Goal: Transaction & Acquisition: Purchase product/service

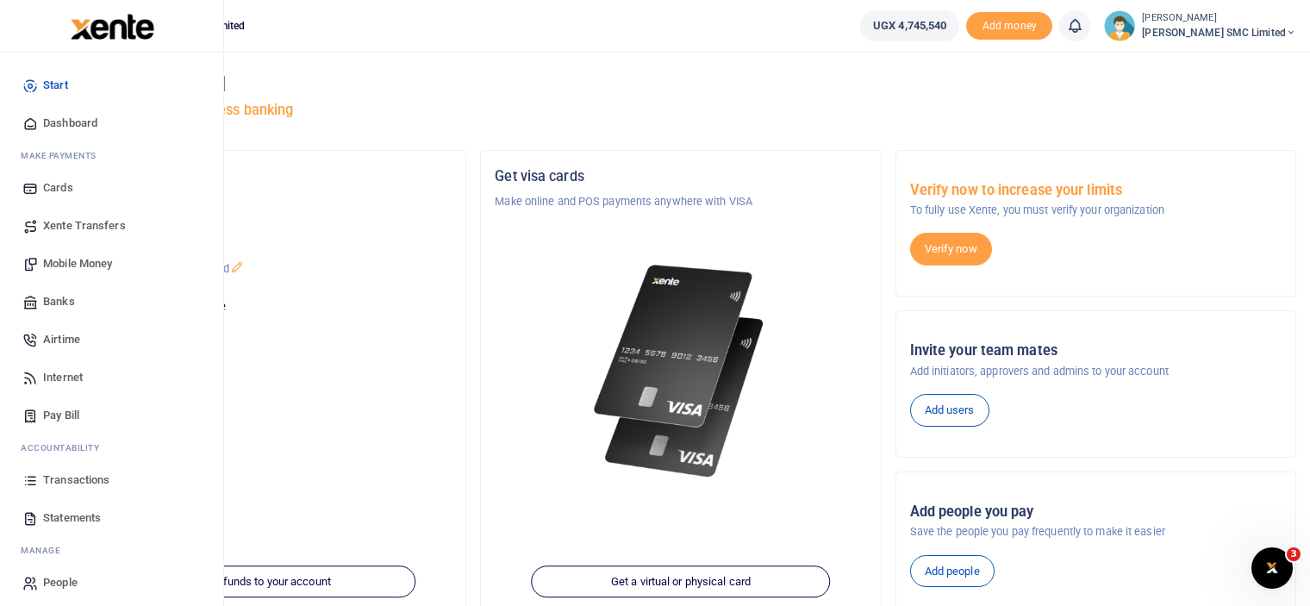
click at [69, 471] on span "Transactions" at bounding box center [76, 479] width 66 height 17
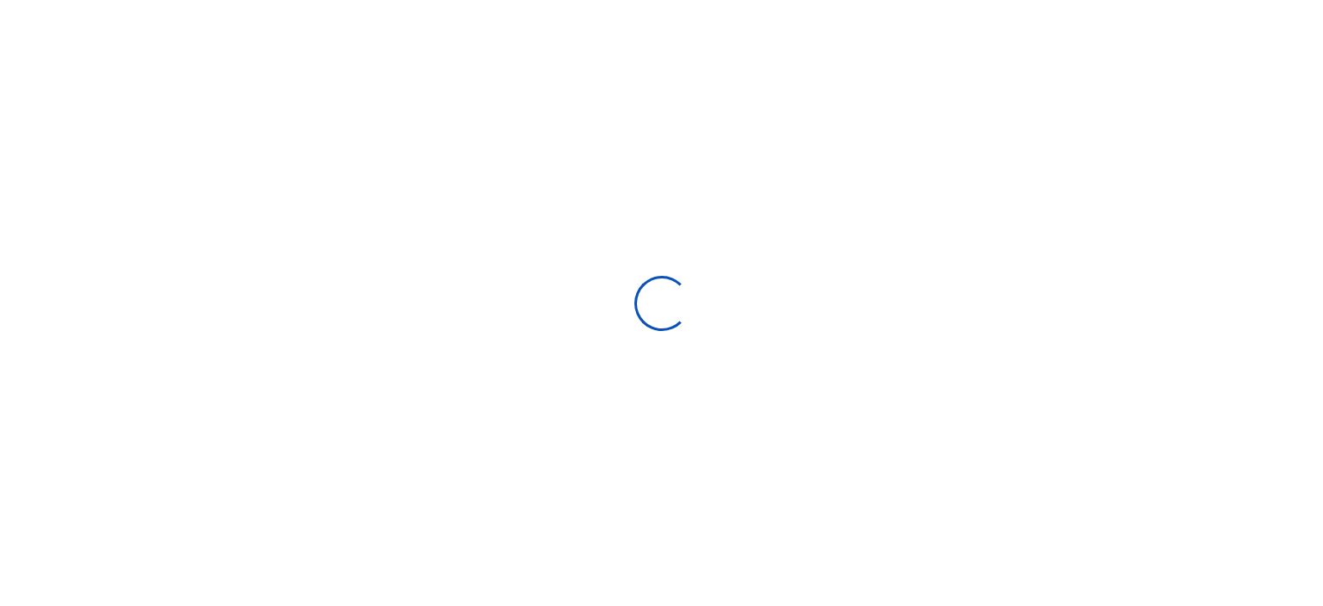
select select
type input "09/03/2025 - 10/02/2025"
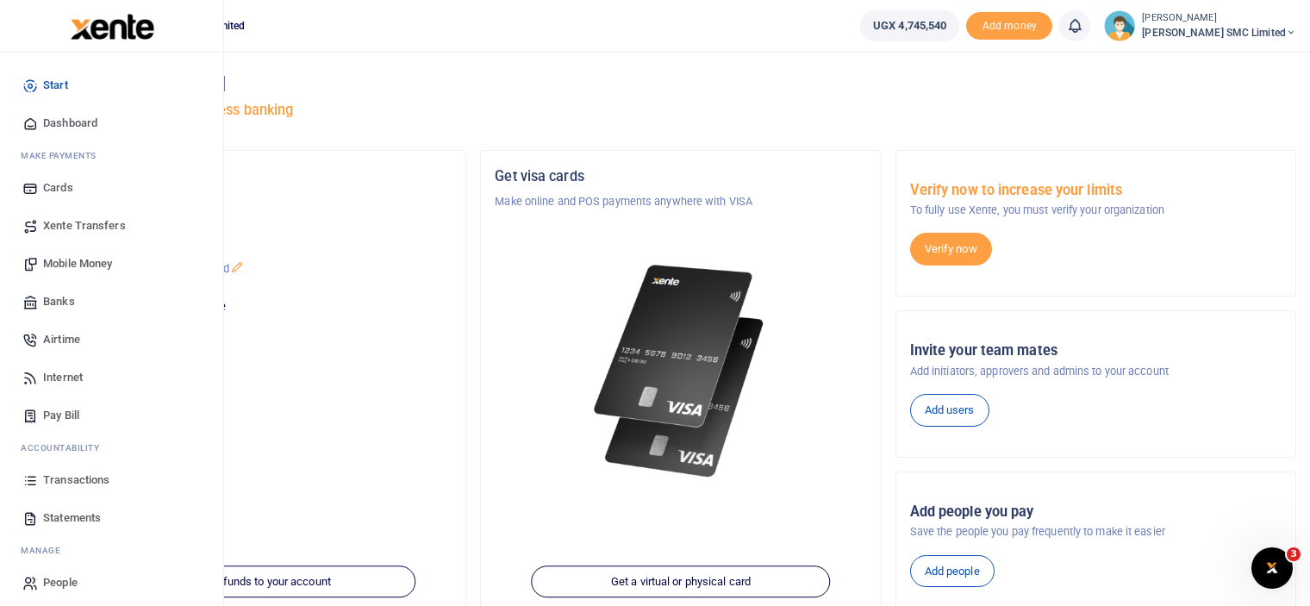
click at [77, 263] on span "Mobile Money" at bounding box center [77, 263] width 69 height 17
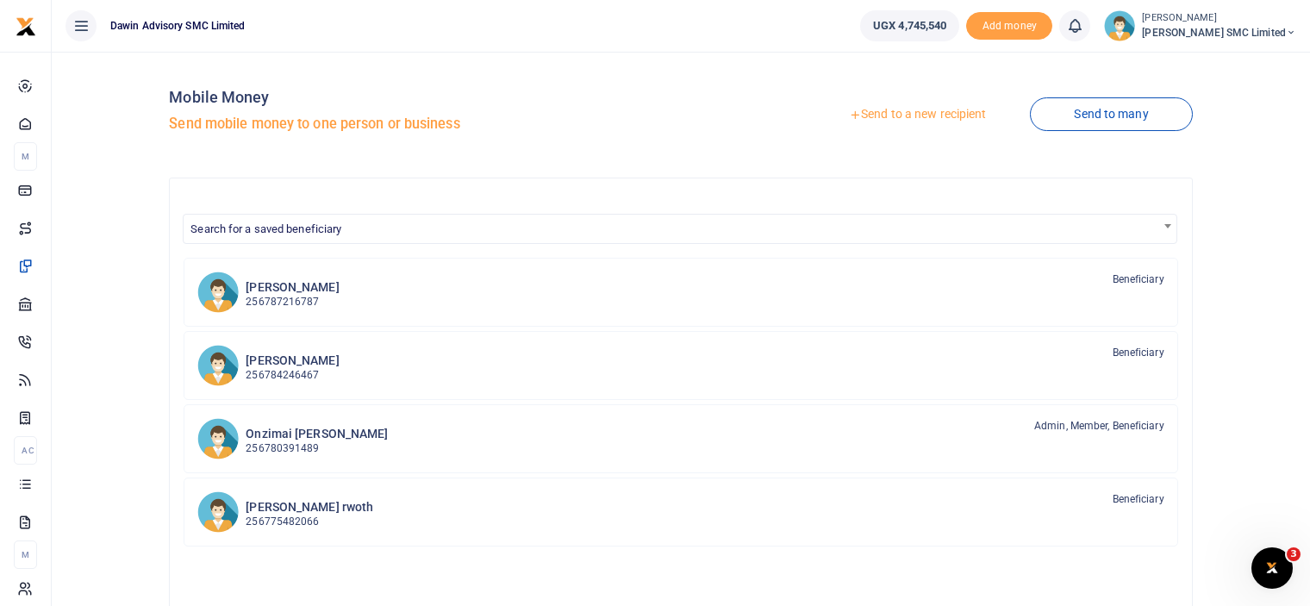
click at [915, 107] on link "Send to a new recipient" at bounding box center [917, 114] width 225 height 31
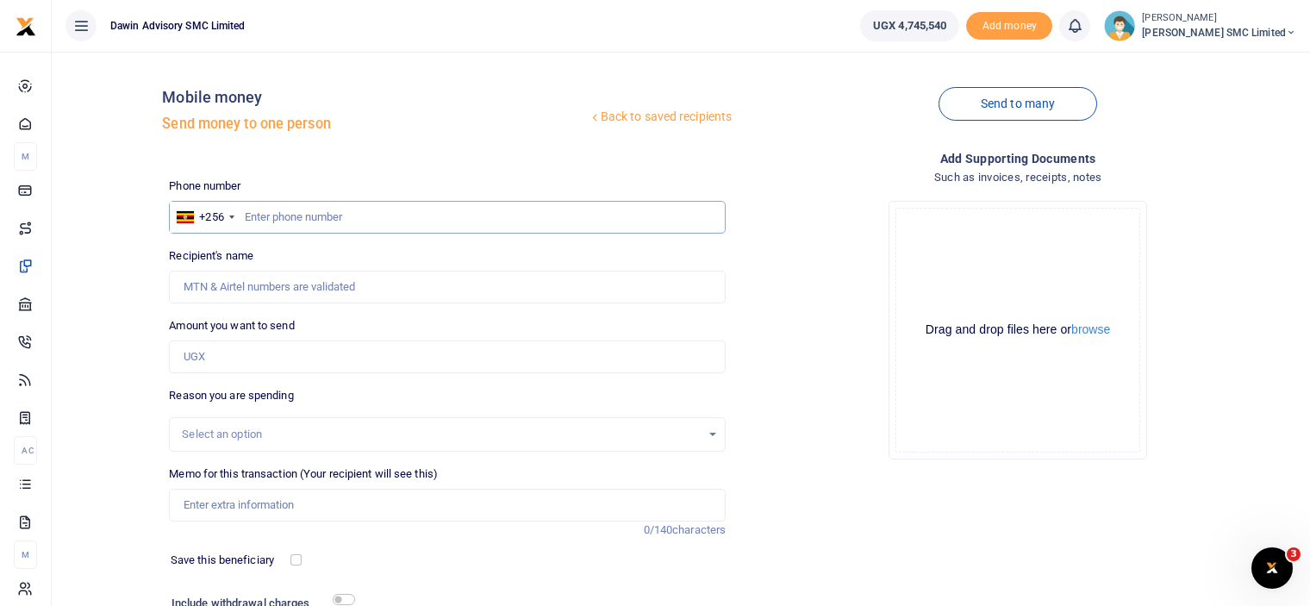
click at [290, 219] on input "text" at bounding box center [447, 217] width 557 height 33
type input "0783345653"
type input "[PERSON_NAME]"
type input "0783345653"
click at [227, 359] on input "Amount you want to send" at bounding box center [447, 356] width 557 height 33
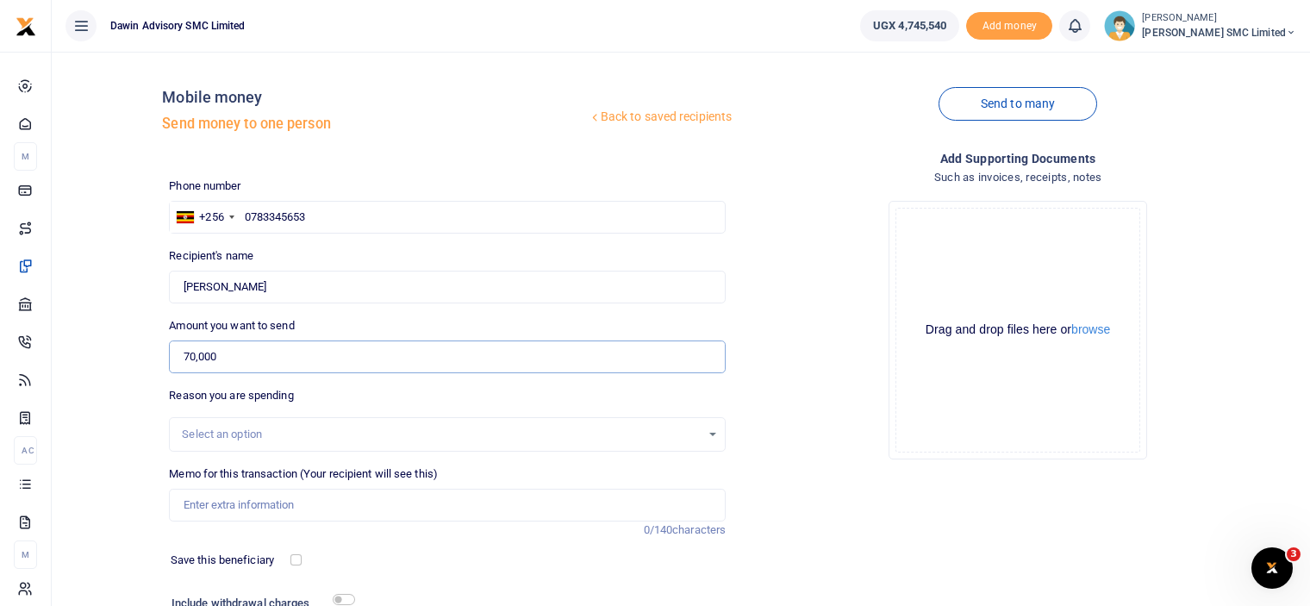
type input "70,000"
click at [872, 447] on div "Drop your files here Drag and drop files here or browse Powered by Uppy" at bounding box center [1017, 330] width 557 height 286
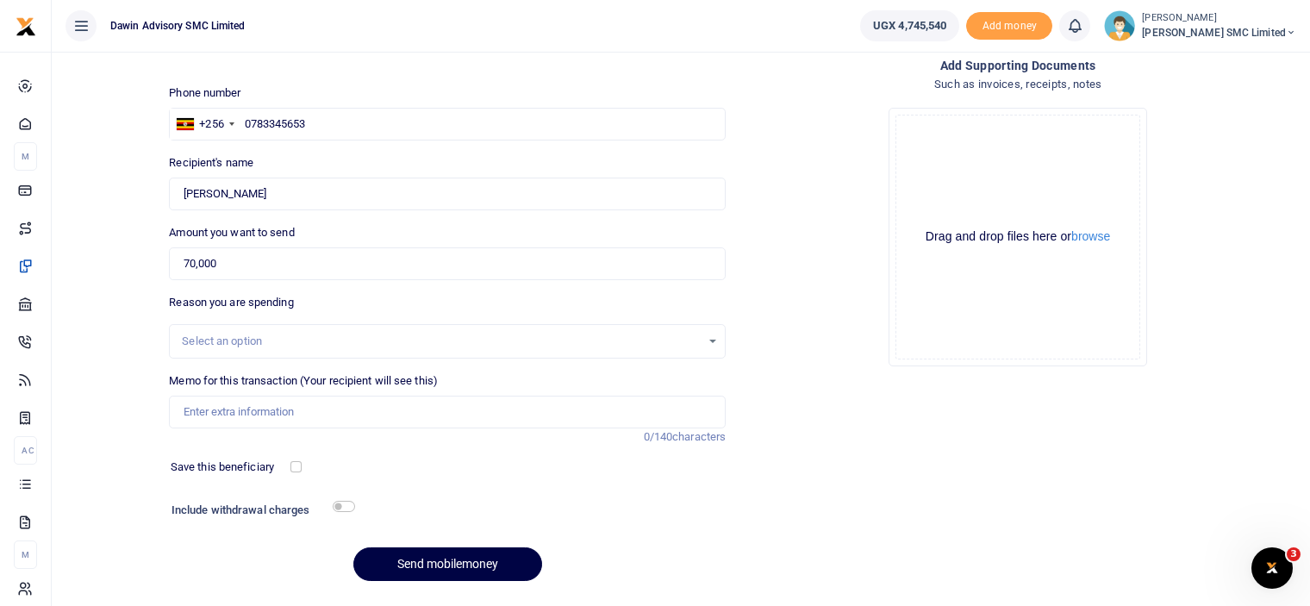
scroll to position [138, 0]
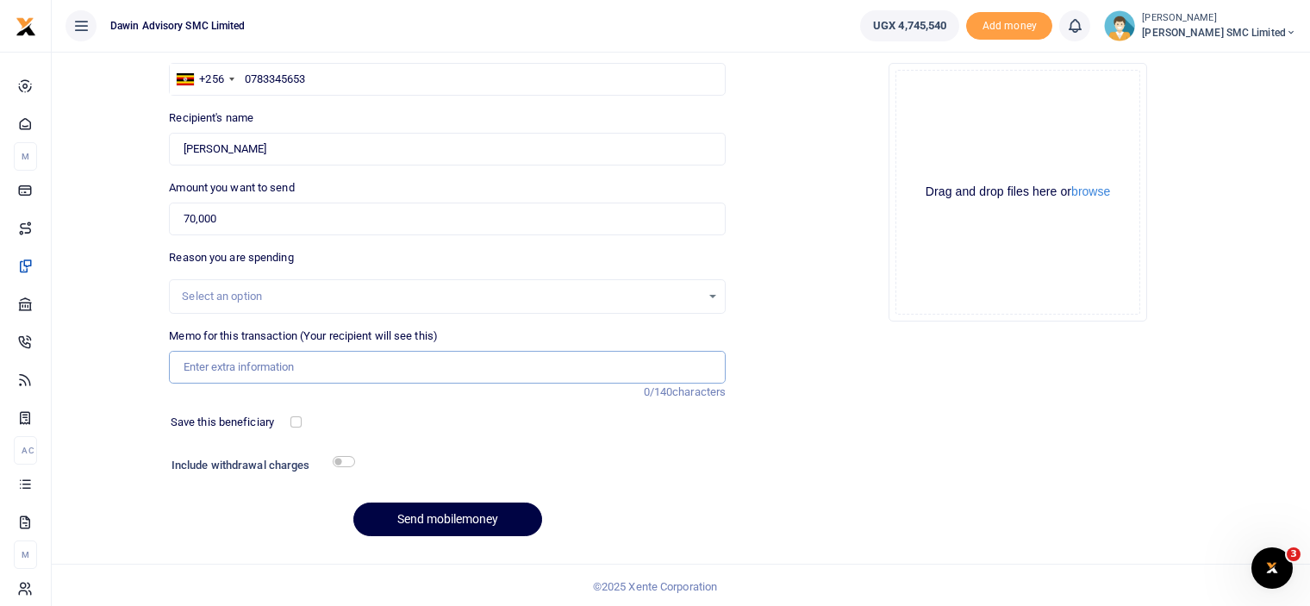
click at [265, 366] on input "Memo for this transaction (Your recipient will see this)" at bounding box center [447, 367] width 557 height 33
click at [374, 366] on input "Being payment for Upholstry materials bill DWF138" at bounding box center [447, 367] width 557 height 33
click at [414, 364] on input "Being payment for Upholstry glue bill DWF138" at bounding box center [447, 367] width 557 height 33
type input "Being payment for Upholstry glue bill DWF144"
click at [341, 466] on h6 "Include withdrawal charges" at bounding box center [259, 465] width 176 height 14
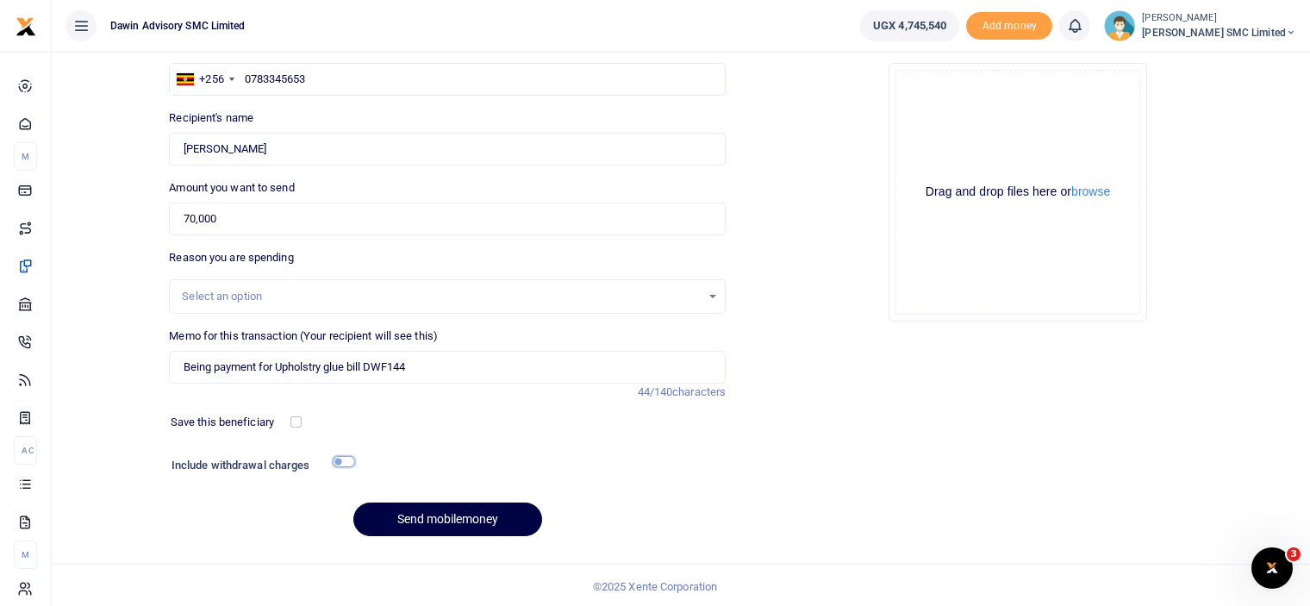
click at [345, 461] on input "checkbox" at bounding box center [344, 461] width 22 height 11
checkbox input "true"
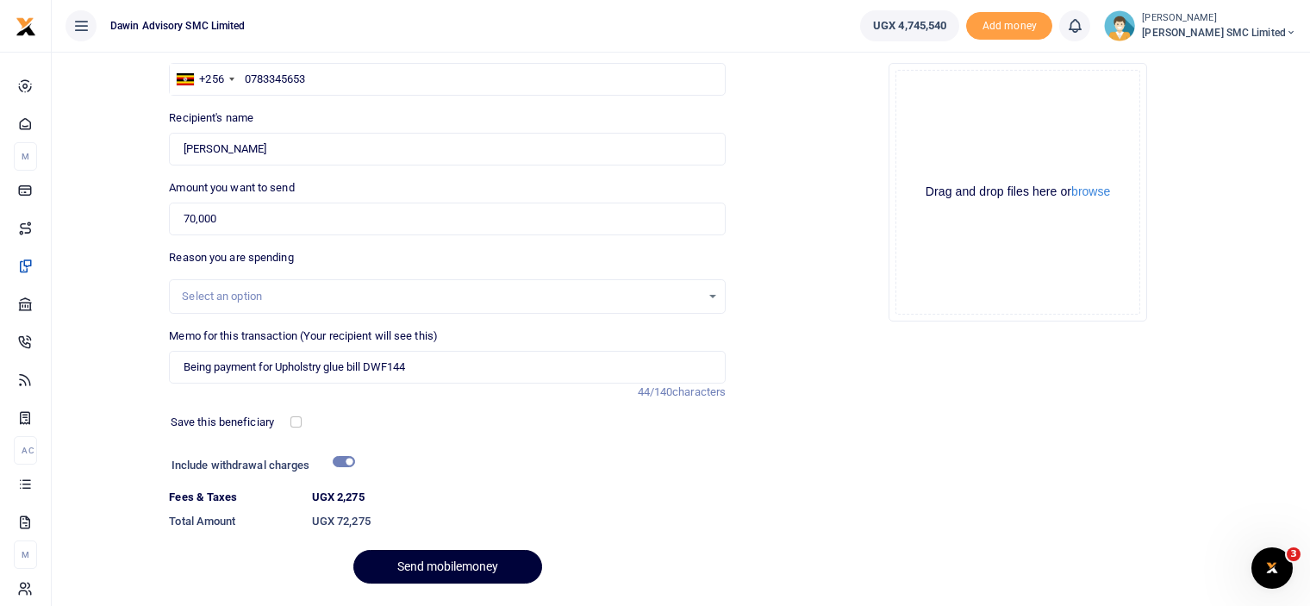
click at [420, 562] on button "Send mobilemoney" at bounding box center [447, 567] width 189 height 34
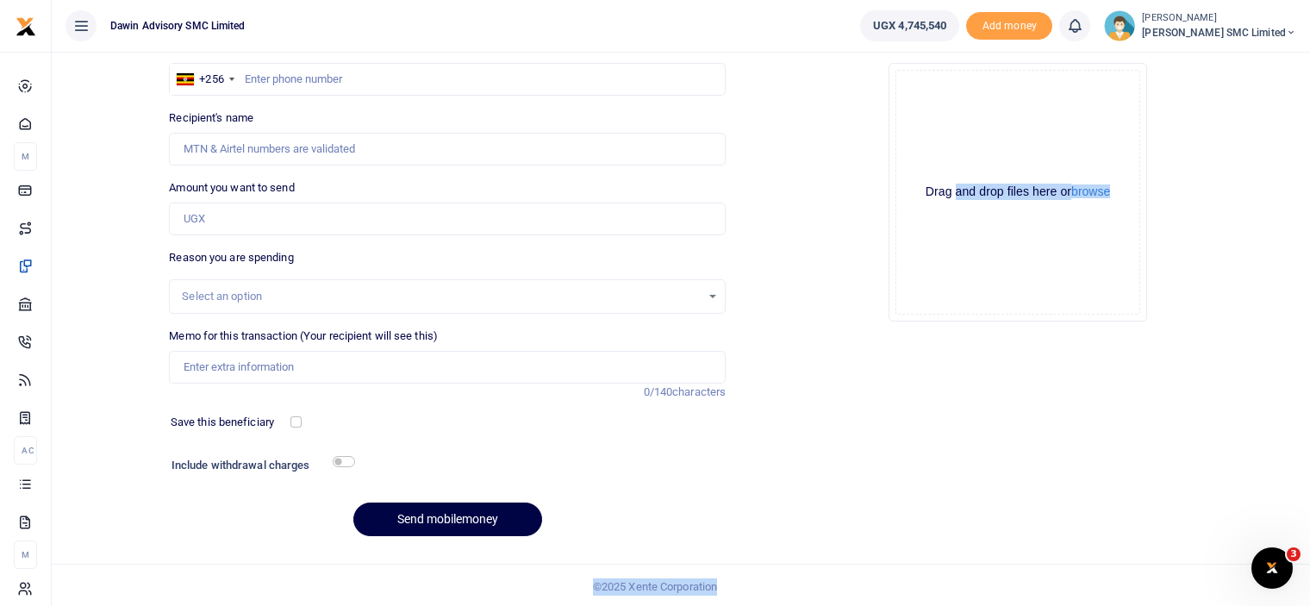
scroll to position [140, 0]
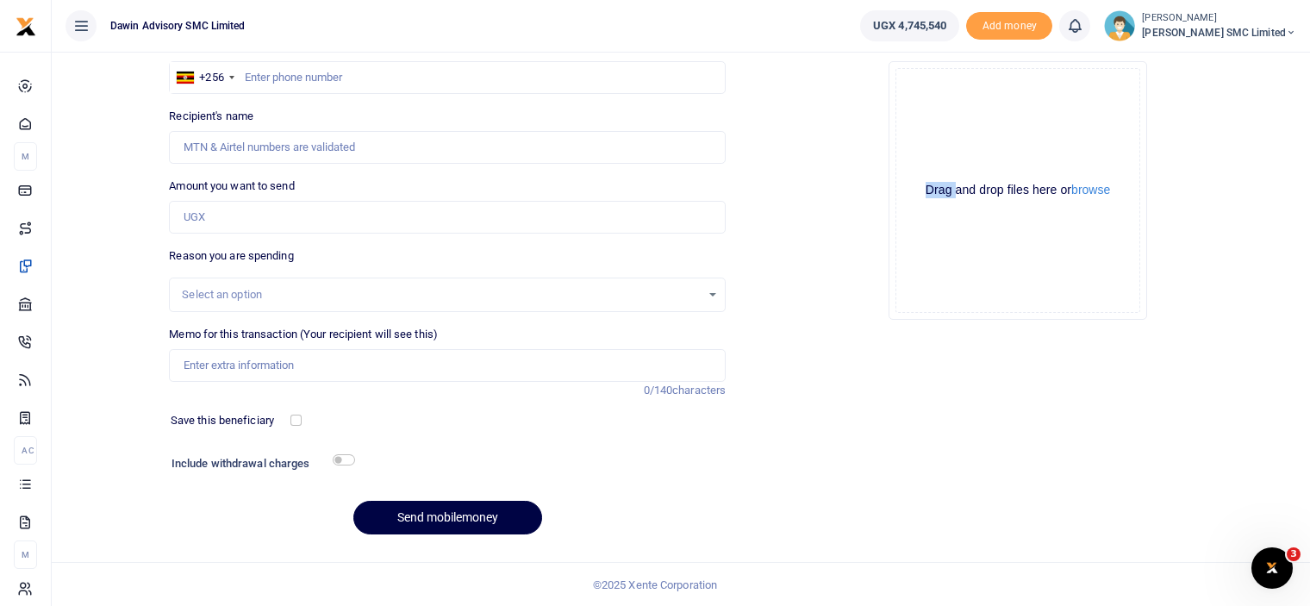
drag, startPoint x: 0, startPoint y: 0, endPoint x: 865, endPoint y: 624, distance: 1066.5
click at [865, 605] on html "Start Dashboard M ake Payments Cards Xente Transfers Mobile Money Banks Airtime" at bounding box center [655, 233] width 1310 height 746
click at [872, 489] on div "Add supporting Documents Such as invoices, receipts, notes Drop your files here…" at bounding box center [1017, 278] width 570 height 539
click at [943, 457] on div "Add supporting Documents Such as invoices, receipts, notes Drop your files here…" at bounding box center [1017, 278] width 570 height 539
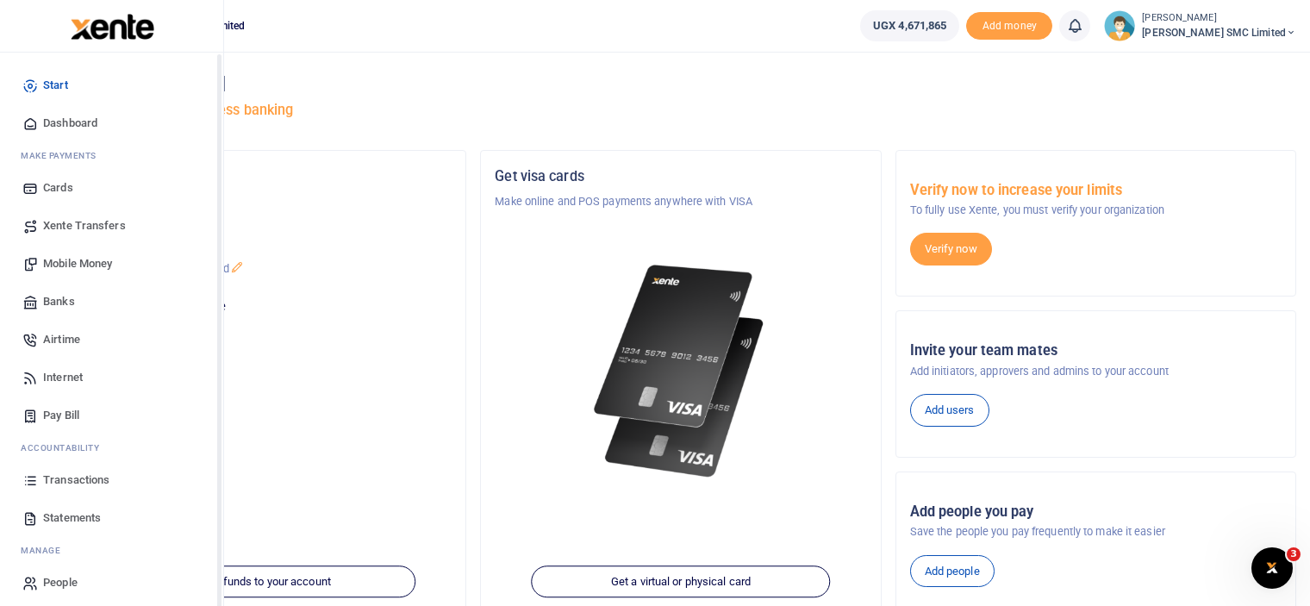
click at [65, 483] on span "Transactions" at bounding box center [76, 479] width 66 height 17
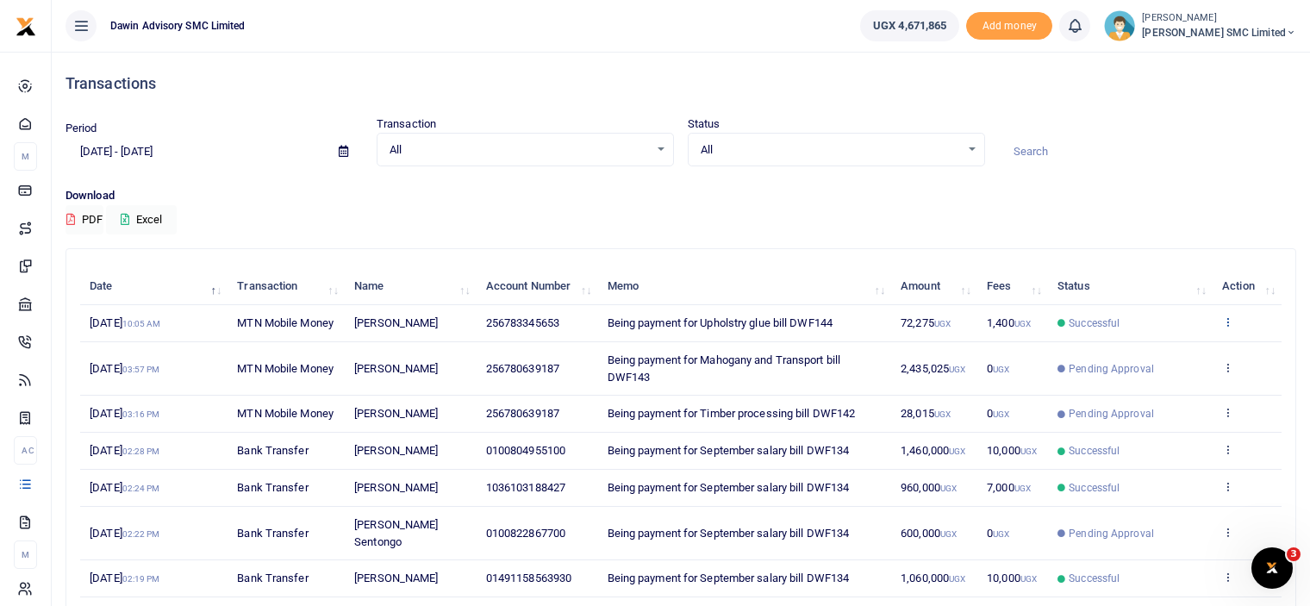
click at [1227, 325] on icon at bounding box center [1227, 321] width 11 height 12
click at [1144, 347] on link "View details" at bounding box center [1164, 359] width 136 height 24
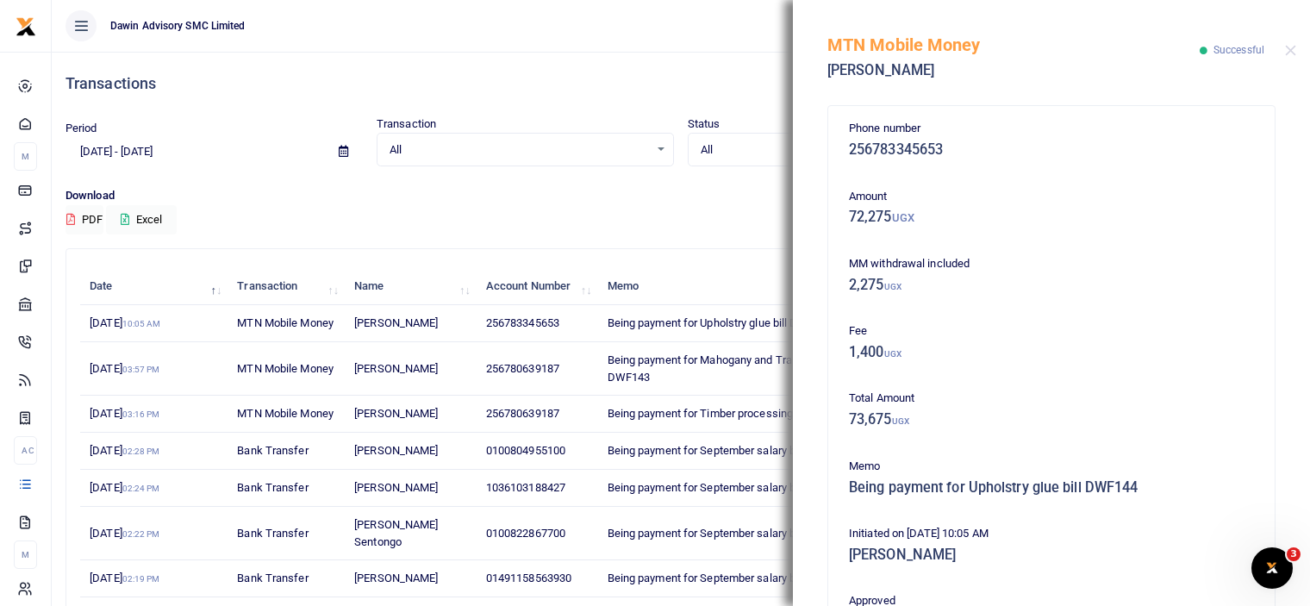
click at [1295, 41] on div "MTN Mobile Money Allan Ssempijja Successful" at bounding box center [1051, 48] width 517 height 96
click at [1295, 51] on button "Close" at bounding box center [1290, 50] width 11 height 11
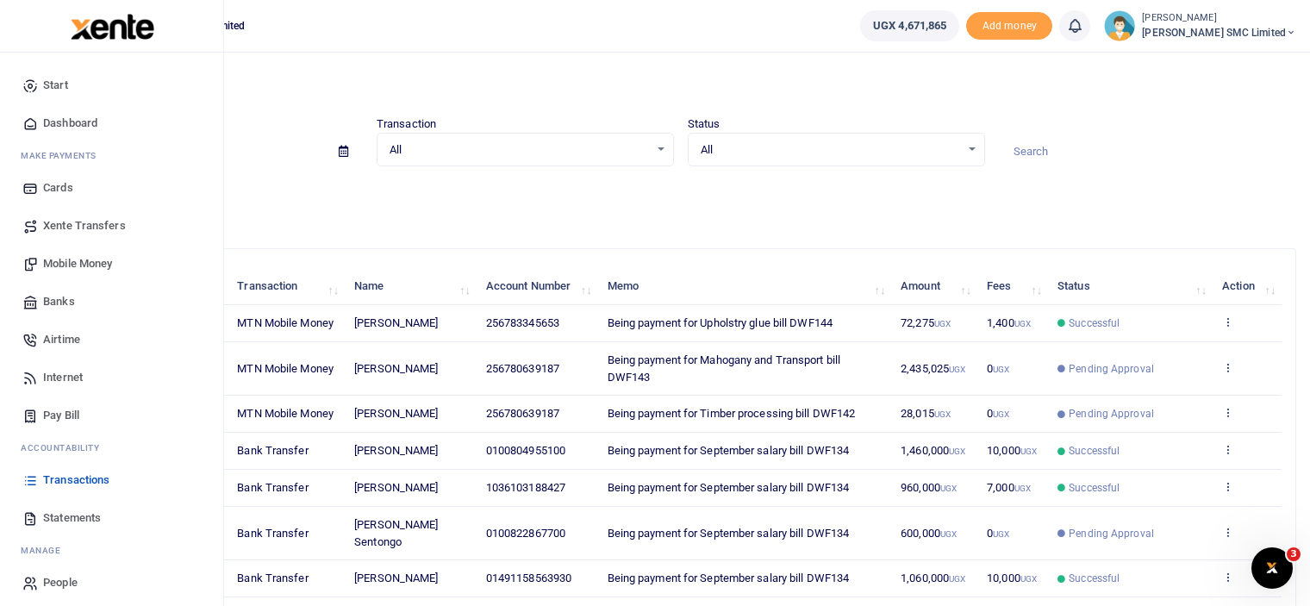
click at [81, 253] on link "Mobile Money" at bounding box center [112, 264] width 196 height 38
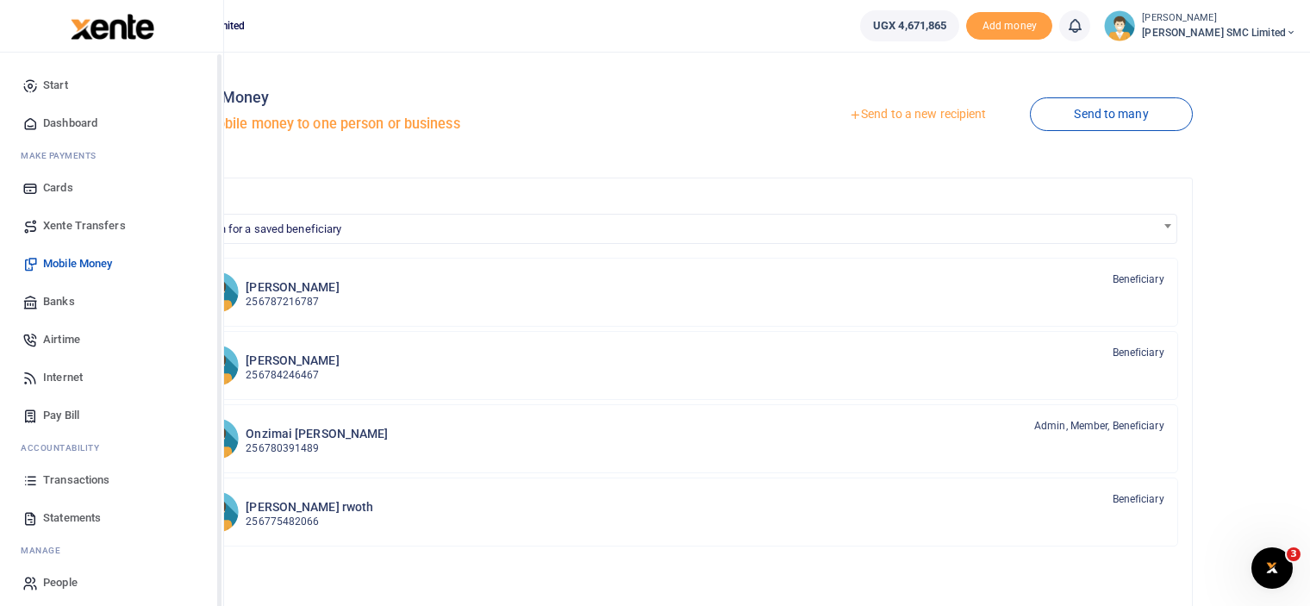
click at [59, 474] on span "Transactions" at bounding box center [76, 479] width 66 height 17
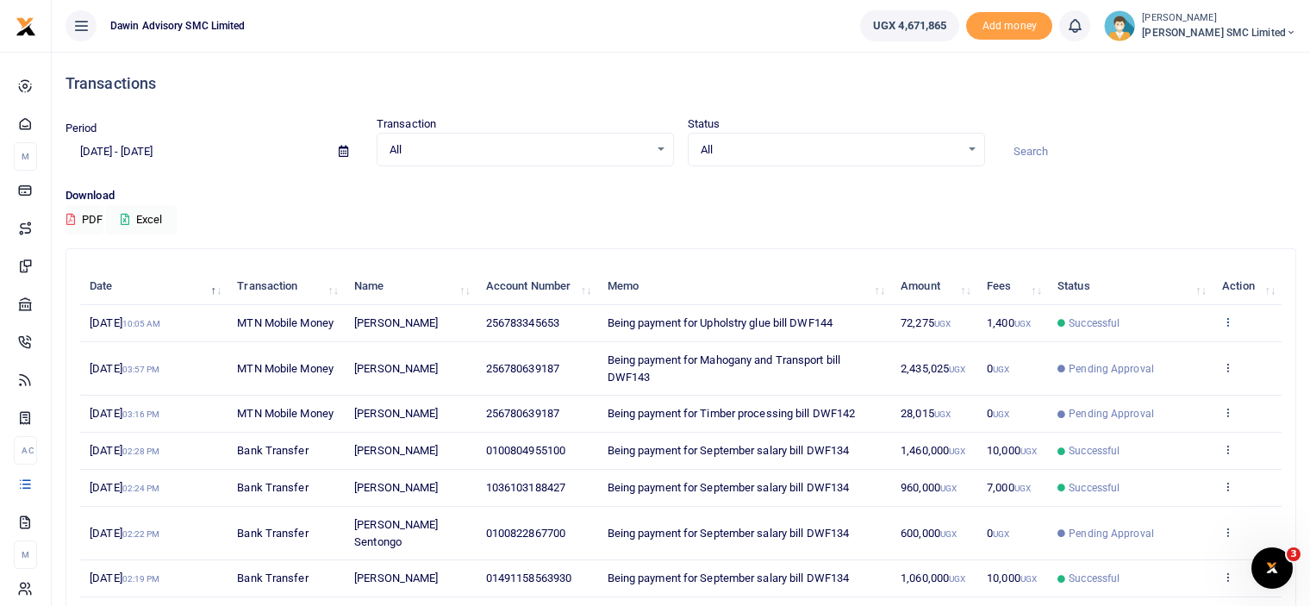
click at [1224, 327] on icon at bounding box center [1227, 321] width 11 height 12
click at [1143, 354] on link "View details" at bounding box center [1164, 359] width 136 height 24
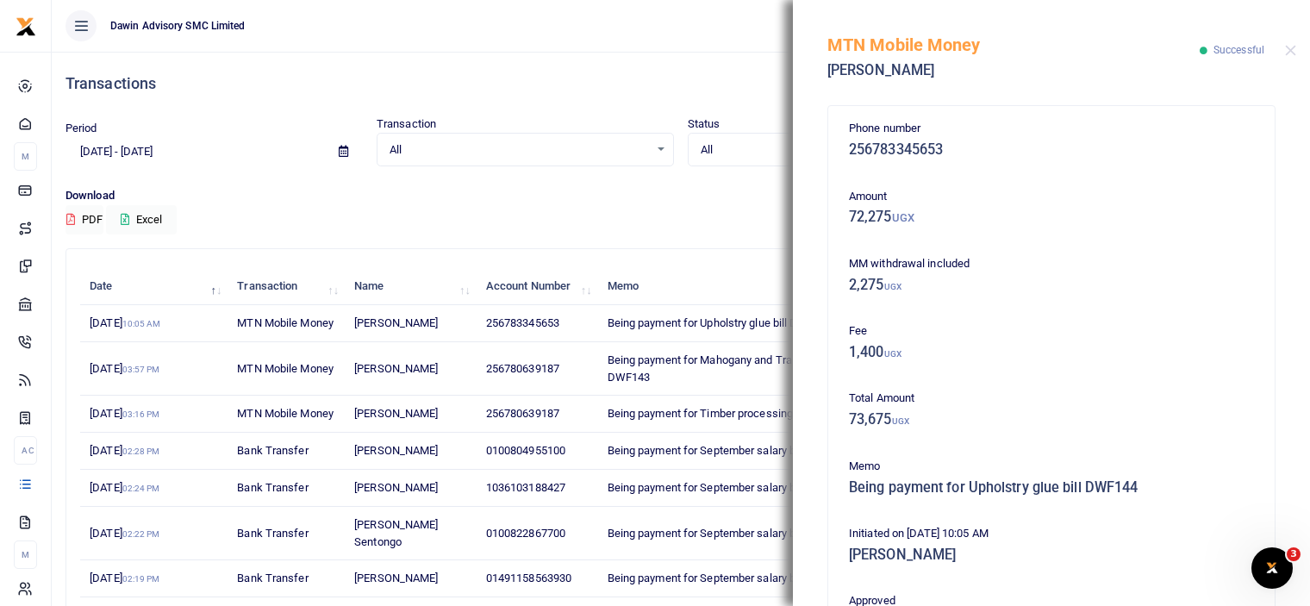
scroll to position [377, 0]
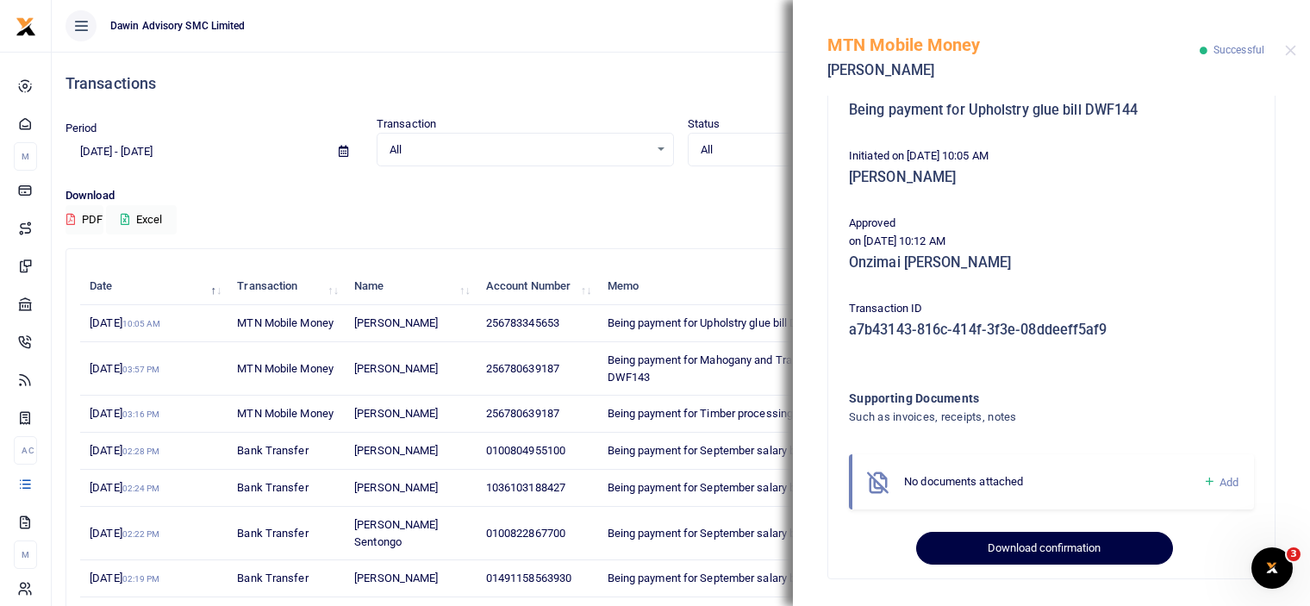
click at [1076, 545] on button "Download confirmation" at bounding box center [1044, 548] width 256 height 33
